Goal: Task Accomplishment & Management: Use online tool/utility

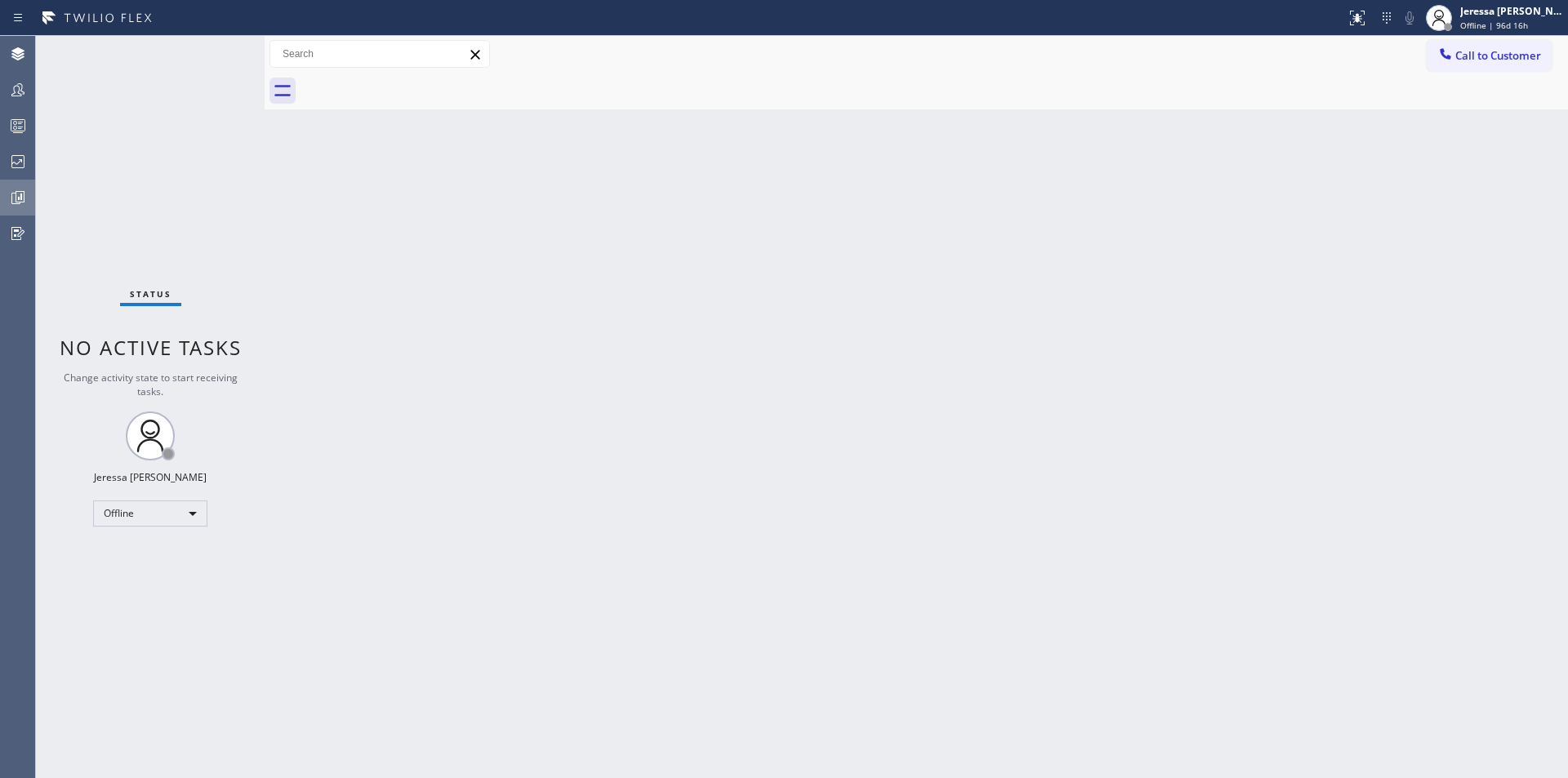
click at [6, 203] on div at bounding box center [18, 197] width 36 height 20
